Goal: Find specific page/section: Find specific page/section

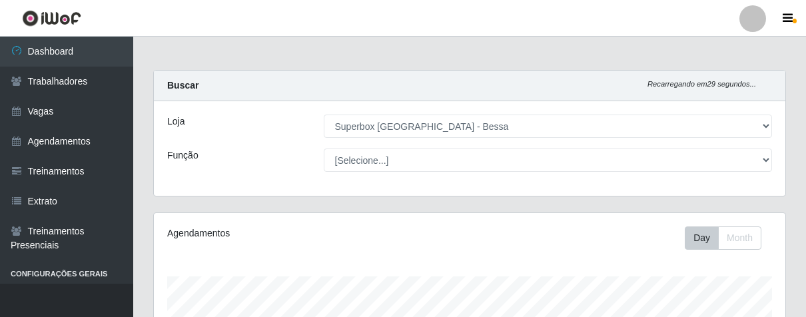
select select "206"
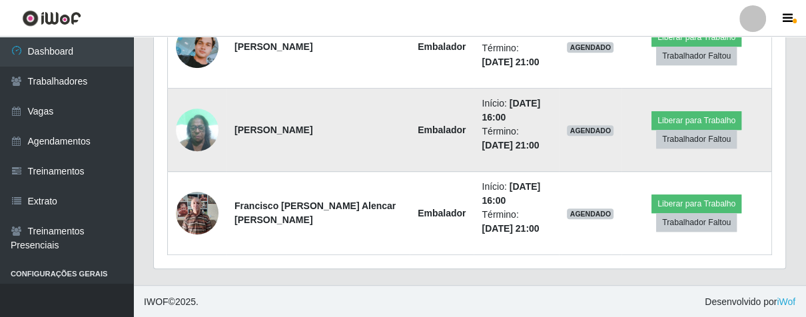
scroll to position [505, 0]
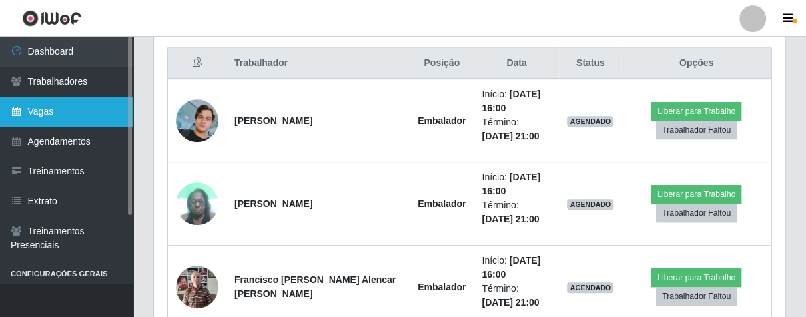
click at [74, 111] on link "Vagas" at bounding box center [66, 112] width 133 height 30
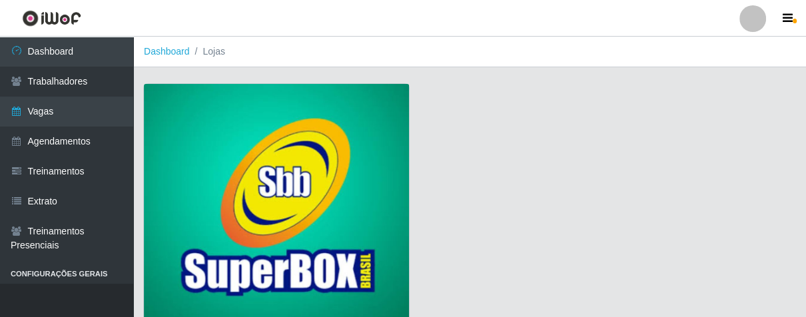
click at [304, 156] on img at bounding box center [276, 204] width 265 height 241
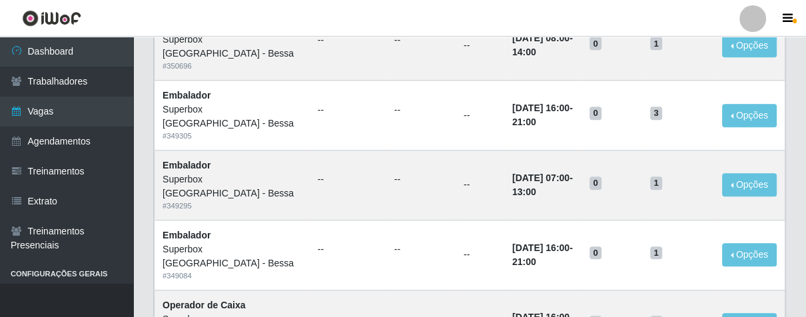
scroll to position [1019, 0]
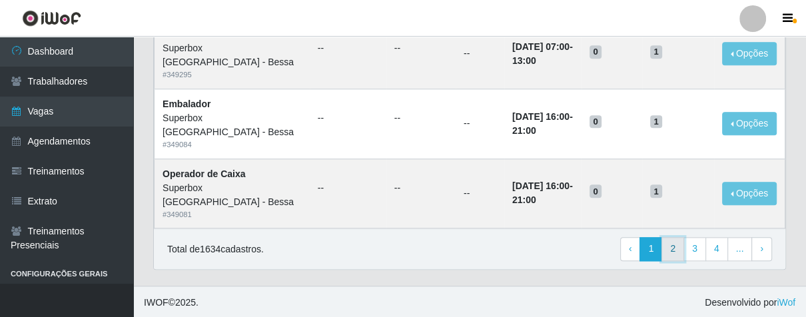
click at [673, 251] on link "2" at bounding box center [672, 249] width 23 height 24
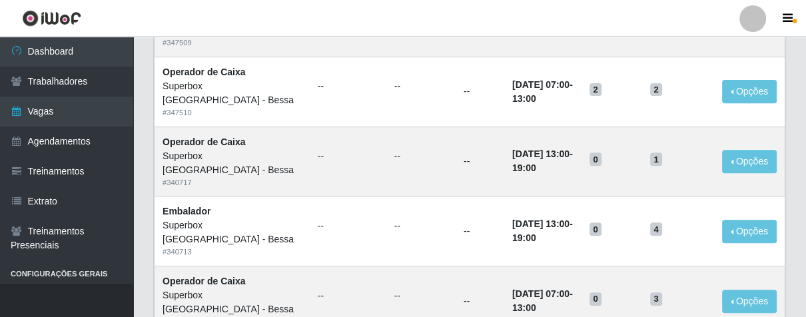
scroll to position [279, 0]
